Goal: Check status

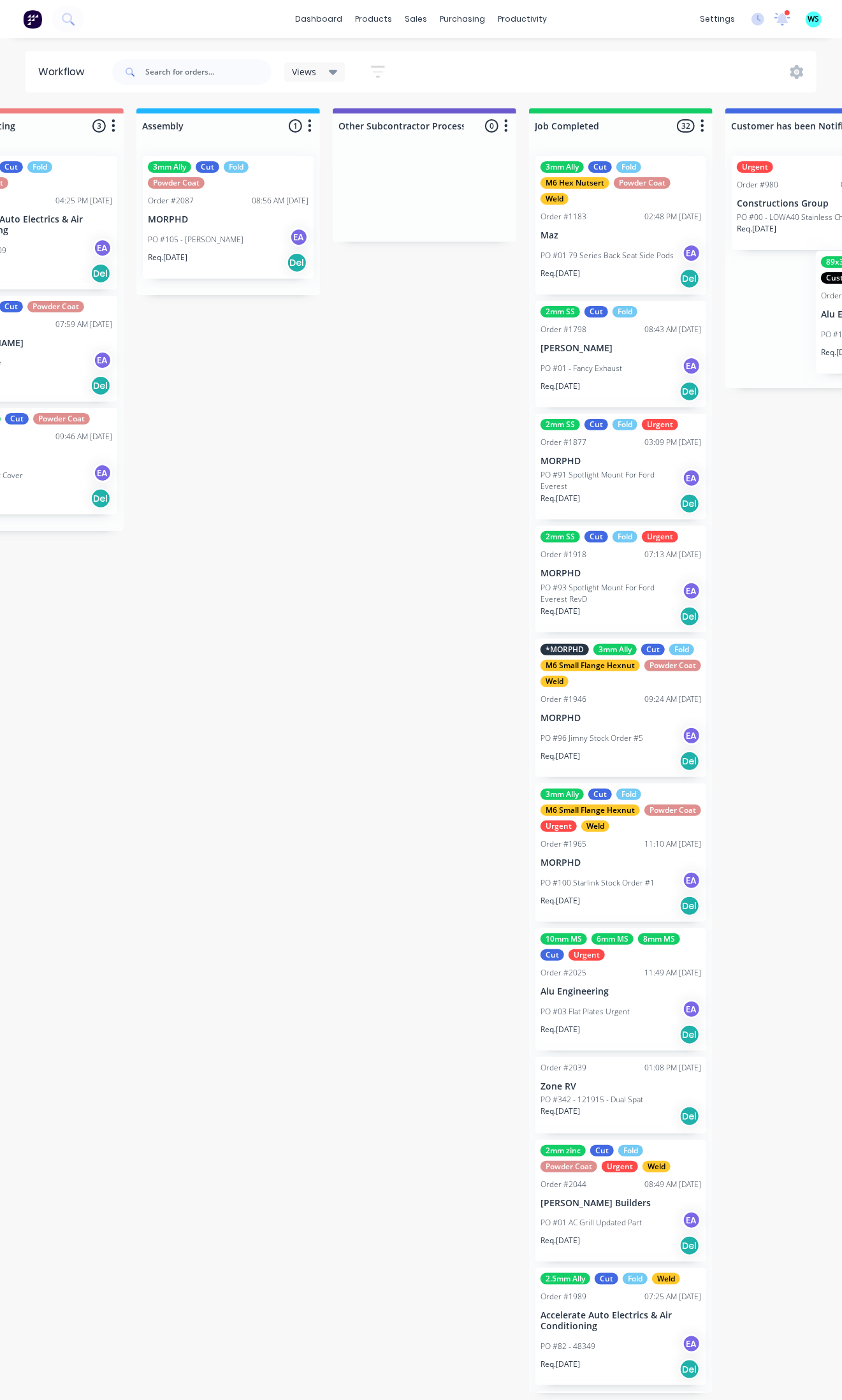
scroll to position [0, 3742]
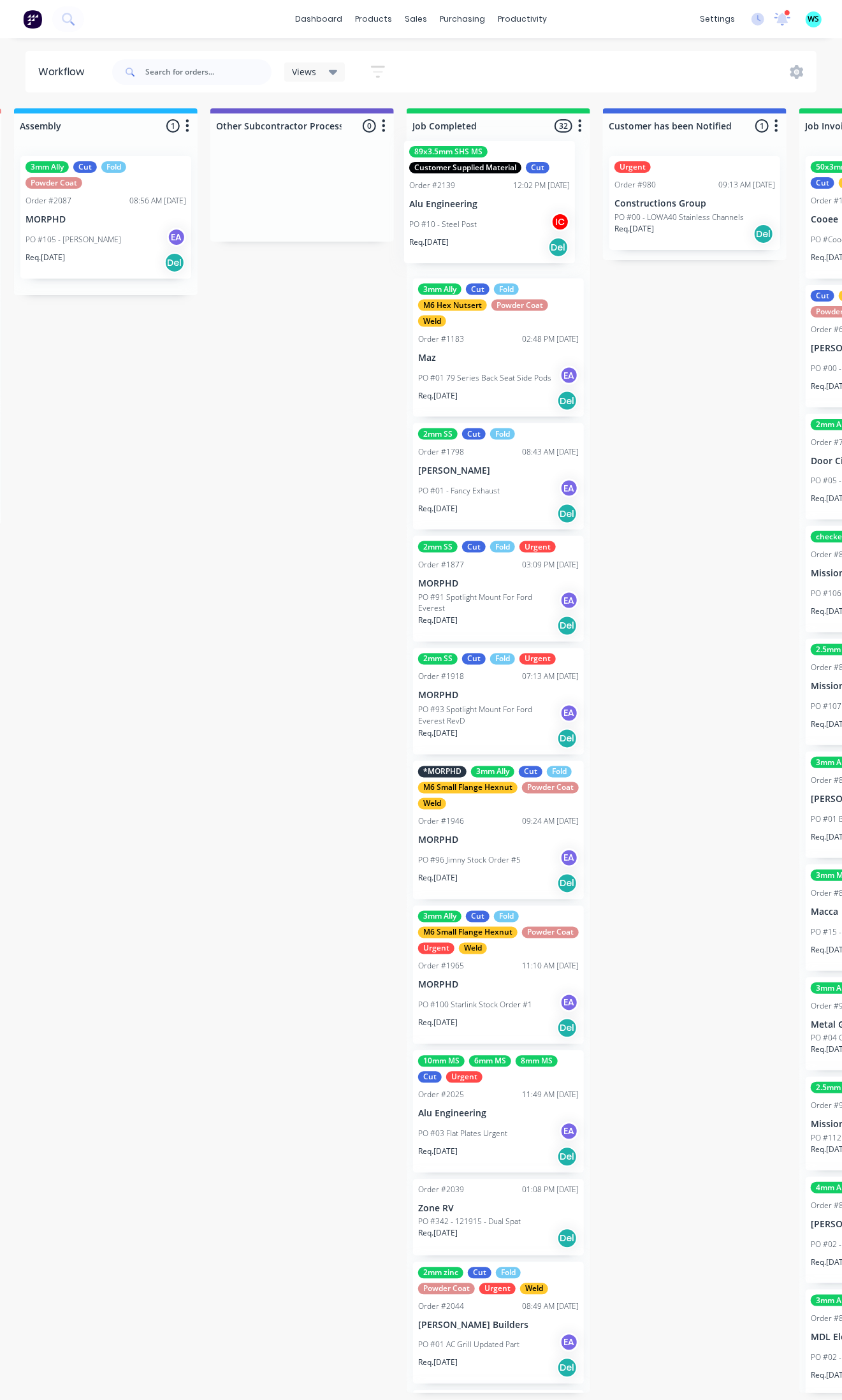
drag, startPoint x: 236, startPoint y: 208, endPoint x: 444, endPoint y: 196, distance: 208.3
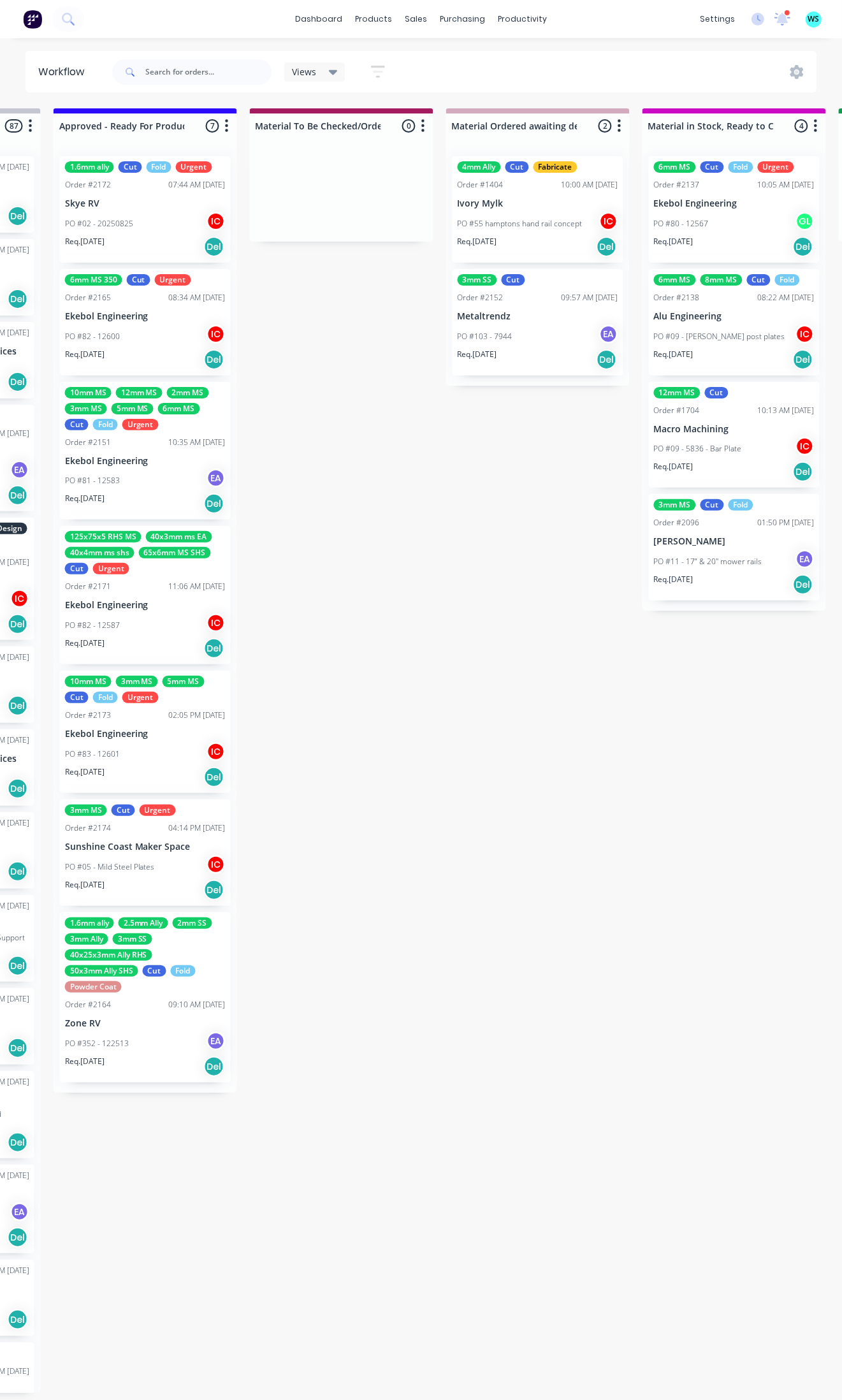
scroll to position [0, 1512]
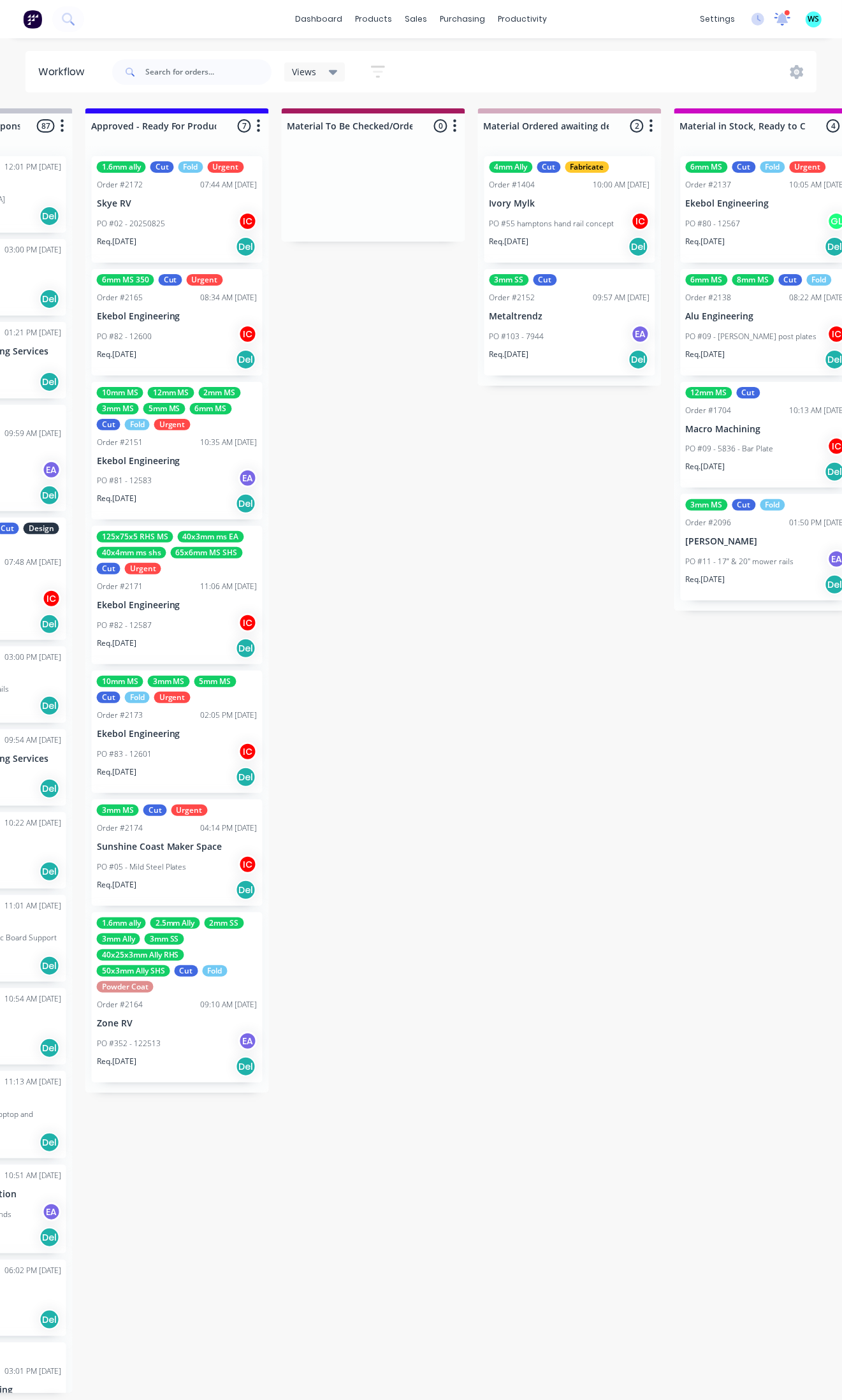
click at [780, 19] on icon at bounding box center [782, 18] width 13 height 12
